Goal: Transaction & Acquisition: Purchase product/service

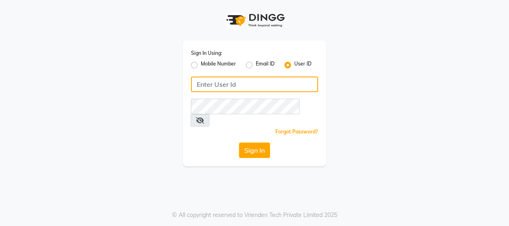
type input "8532836314"
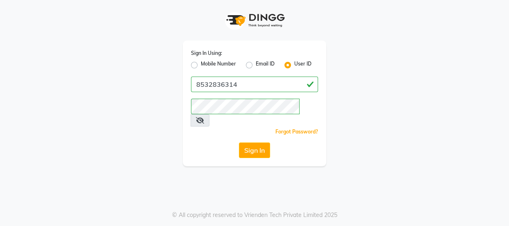
click at [201, 64] on label "Mobile Number" at bounding box center [218, 65] width 35 height 10
click at [201, 64] on input "Mobile Number" at bounding box center [203, 62] width 5 height 5
radio input "true"
radio input "false"
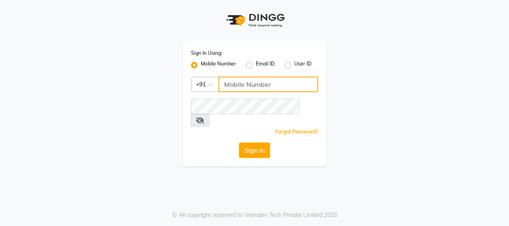
click at [228, 80] on input "Username" at bounding box center [269, 85] width 100 height 16
type input "8532836314"
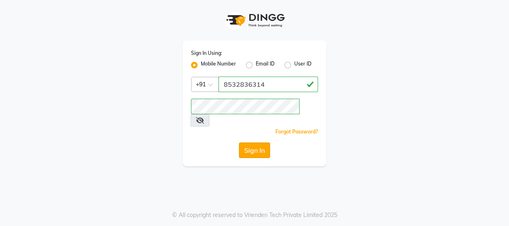
click at [263, 143] on button "Sign In" at bounding box center [254, 151] width 31 height 16
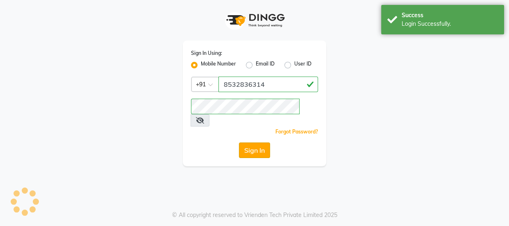
select select "service"
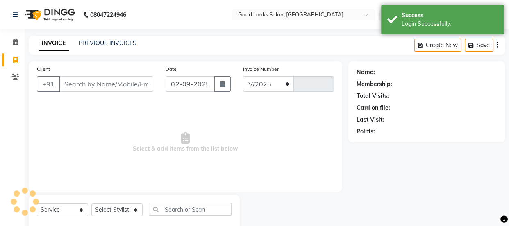
select select "4230"
type input "3854"
click at [107, 48] on div "INVOICE PREVIOUS INVOICES" at bounding box center [88, 43] width 118 height 9
click at [107, 45] on link "PREVIOUS INVOICES" at bounding box center [108, 42] width 58 height 7
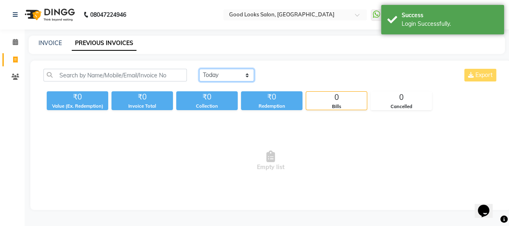
click at [220, 76] on select "[DATE] [DATE] Custom Range" at bounding box center [226, 75] width 55 height 13
click at [199, 69] on select "[DATE] [DATE] Custom Range" at bounding box center [226, 75] width 55 height 13
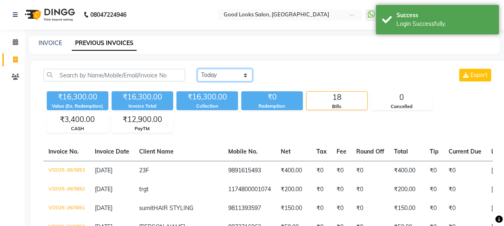
click at [230, 69] on select "[DATE] [DATE] Custom Range" at bounding box center [224, 75] width 55 height 13
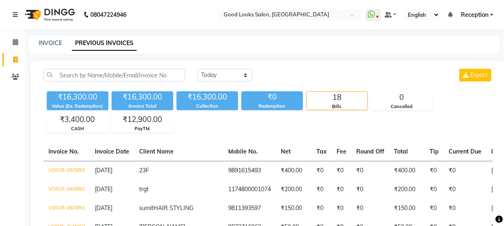
click at [305, 74] on div "[DATE] [DATE] Custom Range Export" at bounding box center [344, 75] width 295 height 13
click at [227, 73] on select "[DATE] [DATE] Custom Range" at bounding box center [224, 75] width 55 height 13
select select "range"
click at [197, 69] on select "[DATE] [DATE] Custom Range" at bounding box center [224, 75] width 55 height 13
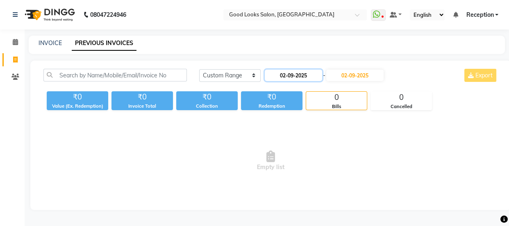
click at [315, 77] on input "02-09-2025" at bounding box center [293, 75] width 57 height 11
select select "9"
select select "2025"
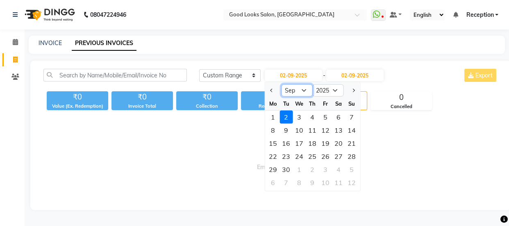
click at [291, 94] on select "Jan Feb Mar Apr May Jun [DATE] Aug Sep Oct Nov Dec" at bounding box center [296, 90] width 31 height 12
select select "8"
click at [281, 84] on select "Jan Feb Mar Apr May Jun [DATE] Aug Sep Oct Nov Dec" at bounding box center [296, 90] width 31 height 12
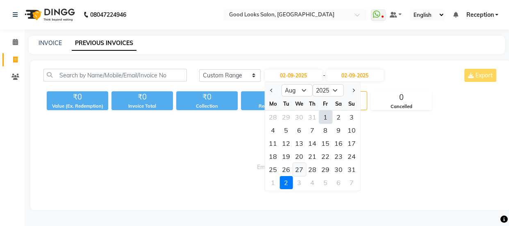
click at [295, 169] on div "27" at bounding box center [299, 169] width 13 height 13
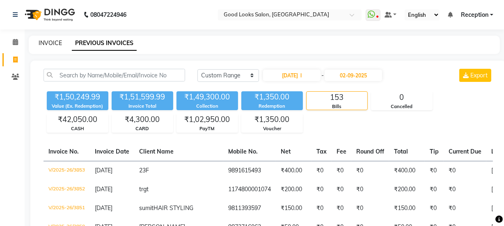
type input "[DATE]"
click at [46, 45] on div "INVOICE" at bounding box center [50, 43] width 23 height 9
click at [44, 44] on link "INVOICE" at bounding box center [50, 42] width 23 height 7
select select "service"
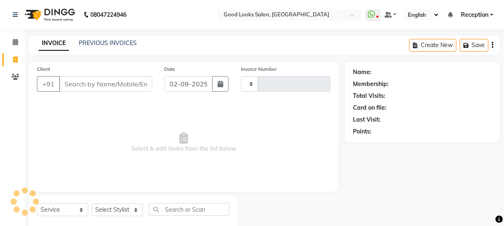
type input "3854"
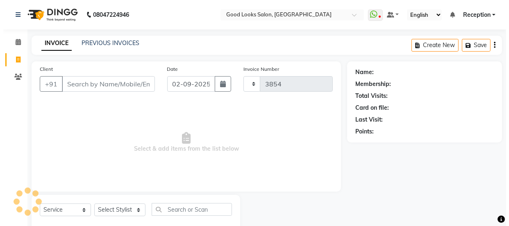
scroll to position [21, 0]
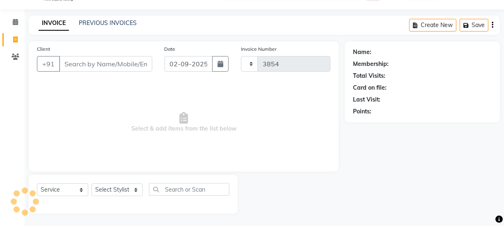
select select "4230"
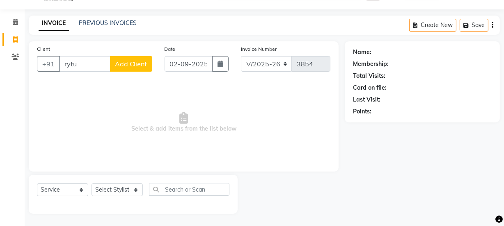
type input "rytu"
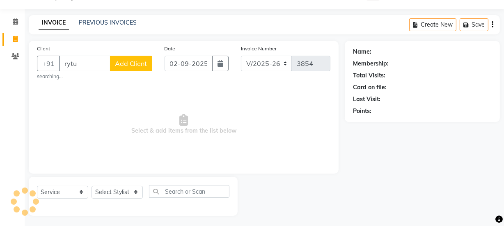
click at [120, 59] on span "Add Client" at bounding box center [131, 63] width 32 height 8
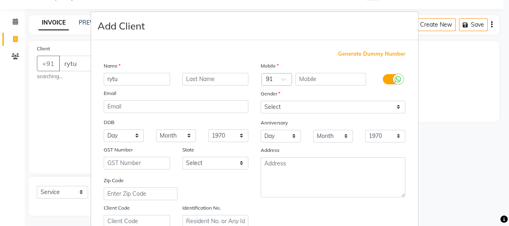
click at [343, 58] on div "Generate Dummy Number Name rytu Email DOB Day 01 02 03 04 05 06 07 08 09 10 11 …" at bounding box center [255, 189] width 314 height 278
click at [343, 54] on span "Generate Dummy Number" at bounding box center [371, 54] width 67 height 8
type input "1174800001075"
checkbox input "false"
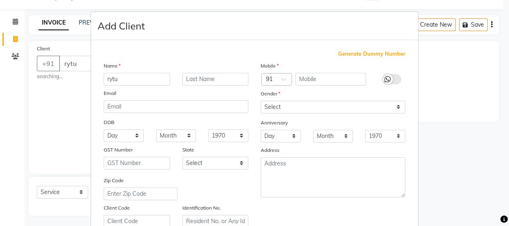
checkbox input "false"
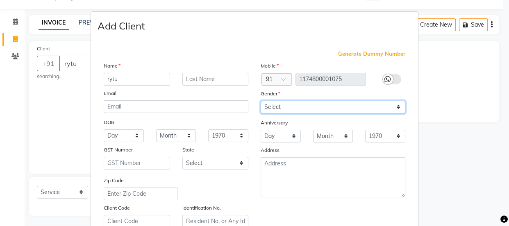
click at [336, 107] on select "Select [DEMOGRAPHIC_DATA] [DEMOGRAPHIC_DATA] Other Prefer Not To Say" at bounding box center [333, 107] width 145 height 13
select select "[DEMOGRAPHIC_DATA]"
click at [261, 101] on select "Select [DEMOGRAPHIC_DATA] [DEMOGRAPHIC_DATA] Other Prefer Not To Say" at bounding box center [333, 107] width 145 height 13
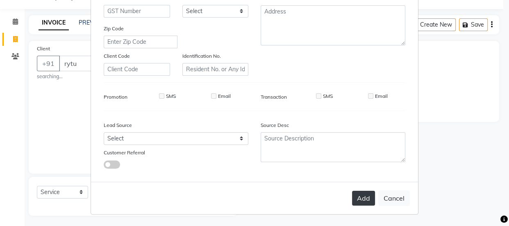
click at [358, 201] on button "Add" at bounding box center [363, 198] width 23 height 15
type input "1174800001075"
select select
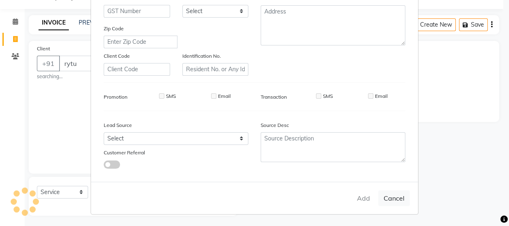
select select
checkbox input "false"
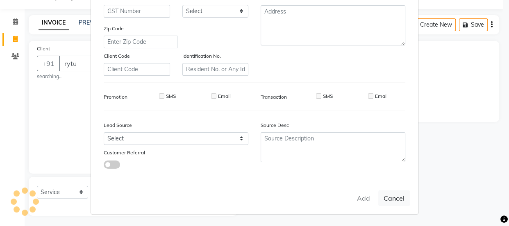
checkbox input "false"
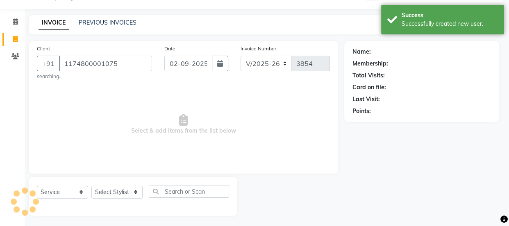
select select "1: Object"
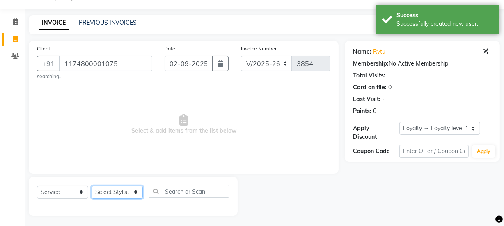
click at [125, 192] on select "Select Stylist [PERSON_NAME] Manager [PERSON_NAME] Pooja [PERSON_NAME] Raman 2 …" at bounding box center [116, 192] width 51 height 13
select select "79136"
click at [91, 186] on select "Select Stylist [PERSON_NAME] Manager [PERSON_NAME] Pooja [PERSON_NAME] Raman 2 …" at bounding box center [116, 192] width 51 height 13
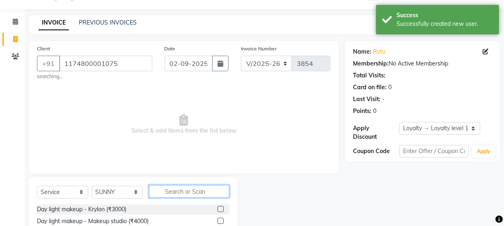
click at [182, 190] on input "text" at bounding box center [189, 191] width 80 height 13
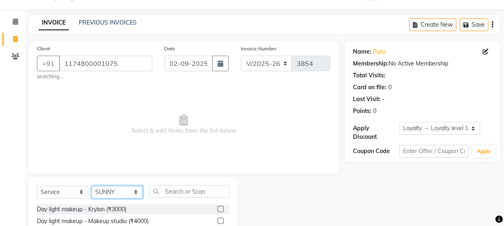
click at [122, 188] on select "Select Stylist [PERSON_NAME] Manager [PERSON_NAME] Pooja [PERSON_NAME] Raman 2 …" at bounding box center [116, 192] width 51 height 13
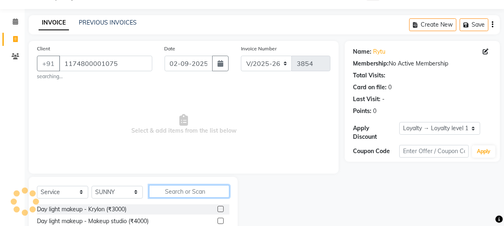
click at [160, 188] on input "text" at bounding box center [189, 191] width 80 height 13
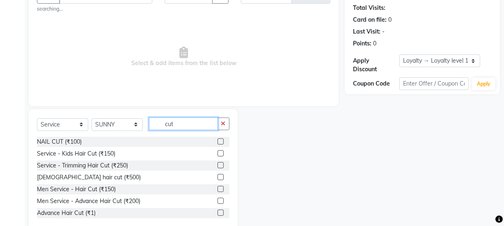
scroll to position [105, 0]
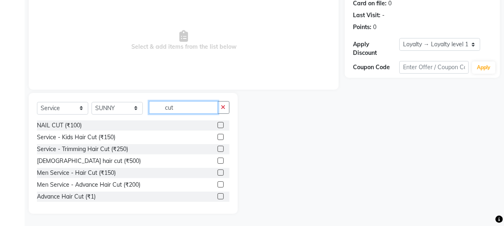
type input "cut"
click at [217, 174] on label at bounding box center [220, 173] width 6 height 6
click at [217, 174] on input "checkbox" at bounding box center [219, 173] width 5 height 5
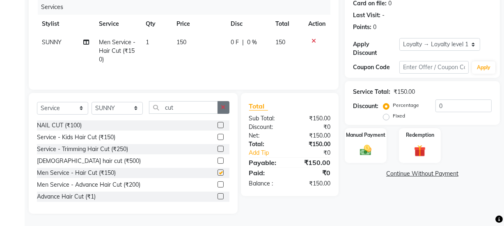
checkbox input "false"
click at [227, 110] on button "button" at bounding box center [223, 107] width 12 height 13
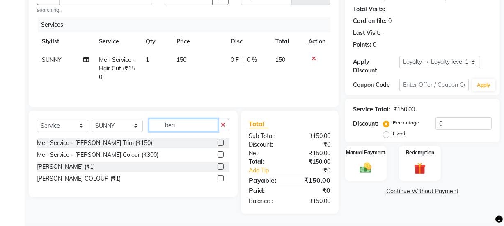
scroll to position [87, 0]
type input "bear"
click at [221, 146] on label at bounding box center [220, 143] width 6 height 6
click at [221, 146] on input "checkbox" at bounding box center [219, 143] width 5 height 5
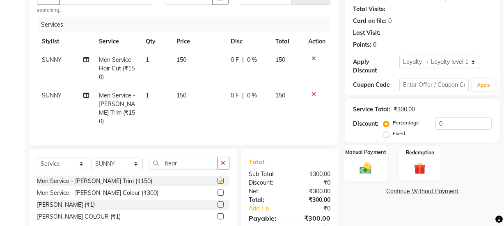
checkbox input "false"
click at [373, 164] on img at bounding box center [366, 168] width 20 height 14
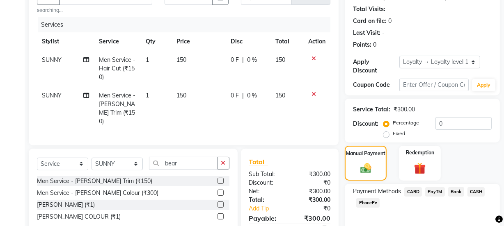
click at [416, 196] on span "CARD" at bounding box center [413, 191] width 18 height 9
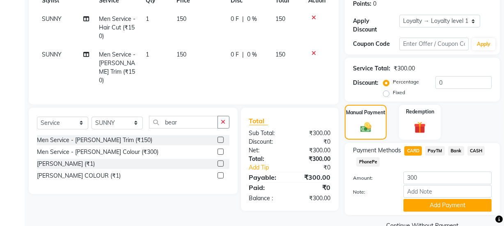
scroll to position [146, 0]
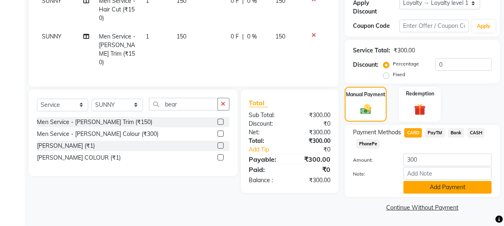
click at [411, 187] on button "Add Payment" at bounding box center [447, 187] width 88 height 13
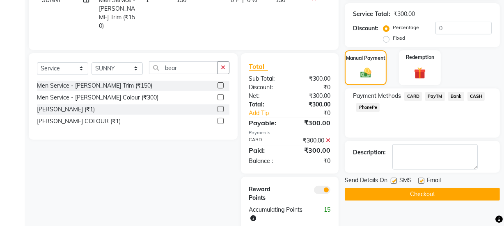
scroll to position [197, 0]
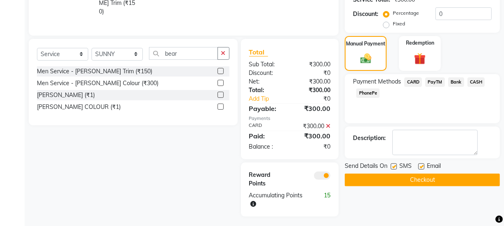
click at [411, 187] on div "Name: Rytu Membership: No Active Membership Total Visits: Card on file: 0 Last …" at bounding box center [425, 41] width 161 height 352
click at [411, 179] on button "Checkout" at bounding box center [422, 180] width 155 height 13
